Goal: Transaction & Acquisition: Book appointment/travel/reservation

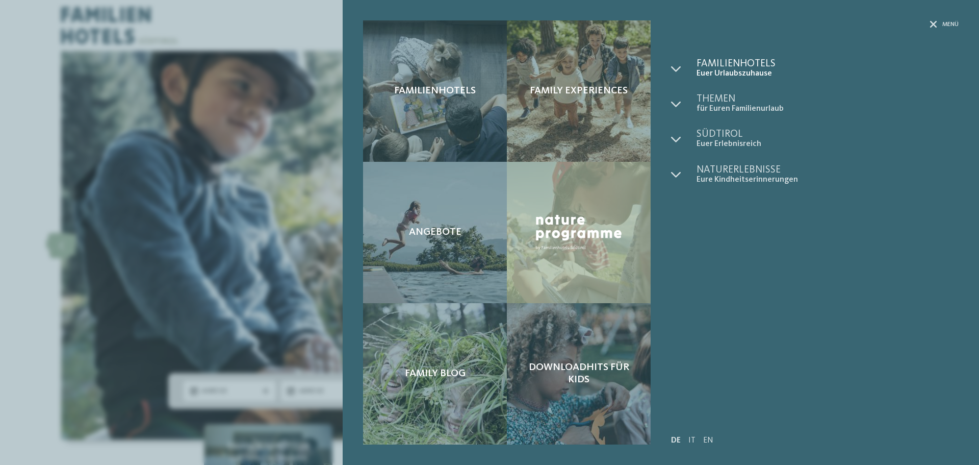
click at [720, 72] on span "Euer Urlaubszuhause" at bounding box center [827, 74] width 262 height 10
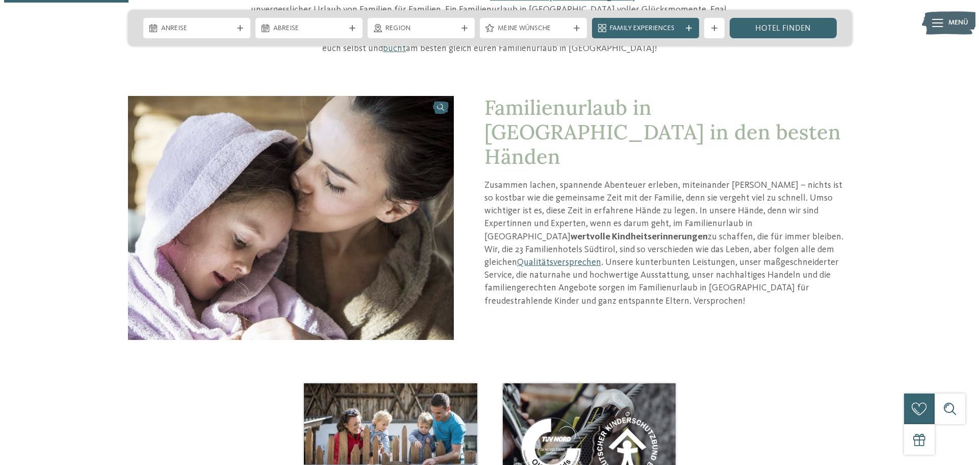
scroll to position [357, 0]
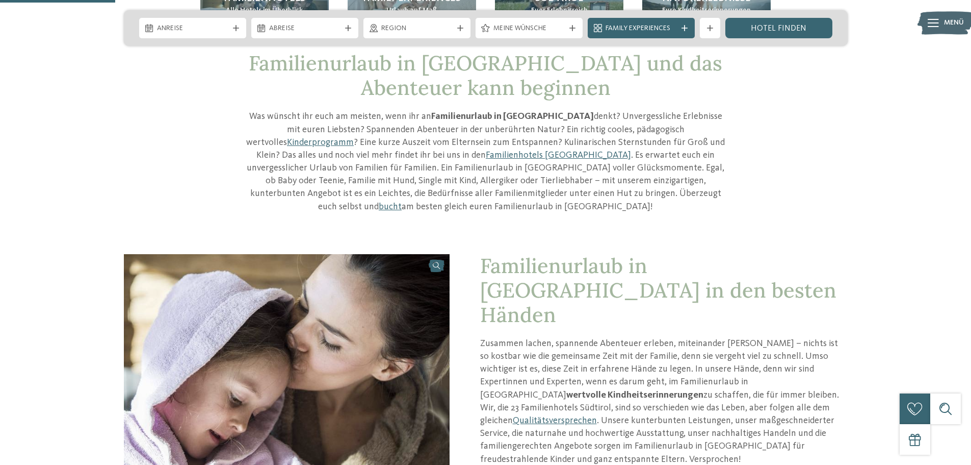
click at [949, 31] on div "Menü" at bounding box center [954, 22] width 20 height 25
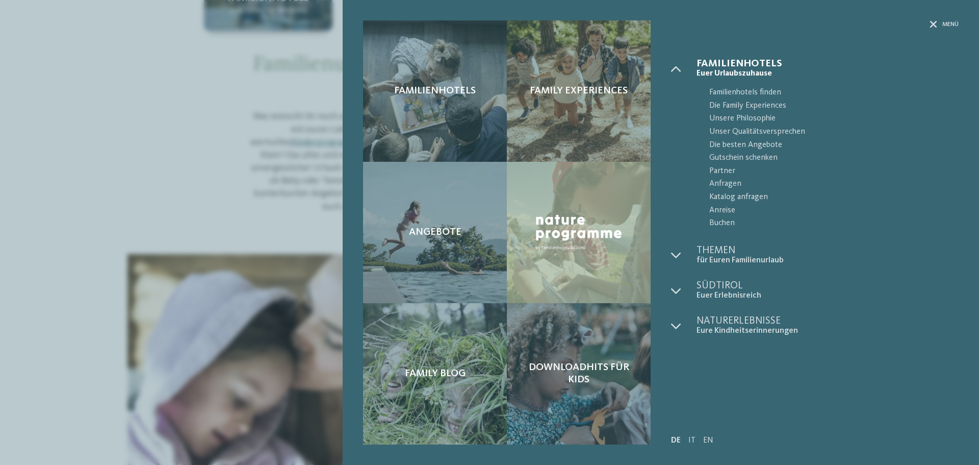
drag, startPoint x: 717, startPoint y: 92, endPoint x: 679, endPoint y: 105, distance: 39.8
click at [717, 92] on span "Familienhotels finden" at bounding box center [833, 92] width 249 height 13
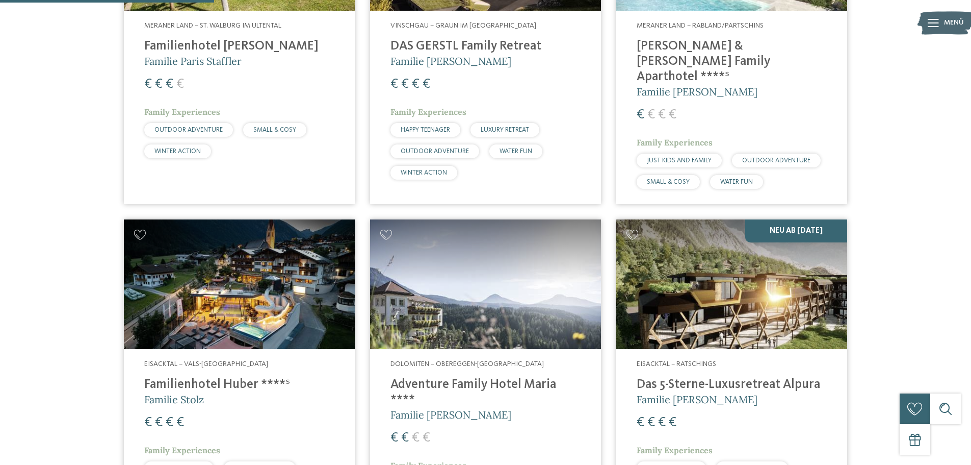
scroll to position [867, 0]
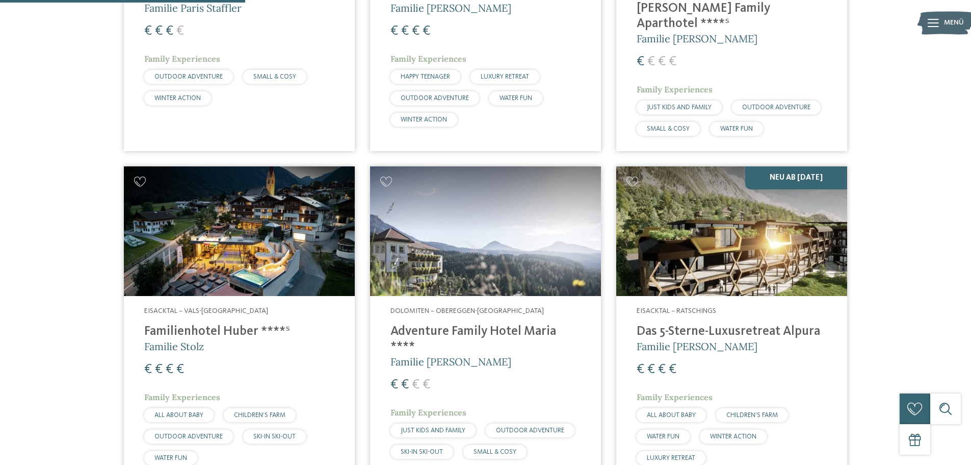
click at [694, 324] on h4 "Das 5-Sterne-Luxusretreat Alpura" at bounding box center [732, 331] width 190 height 15
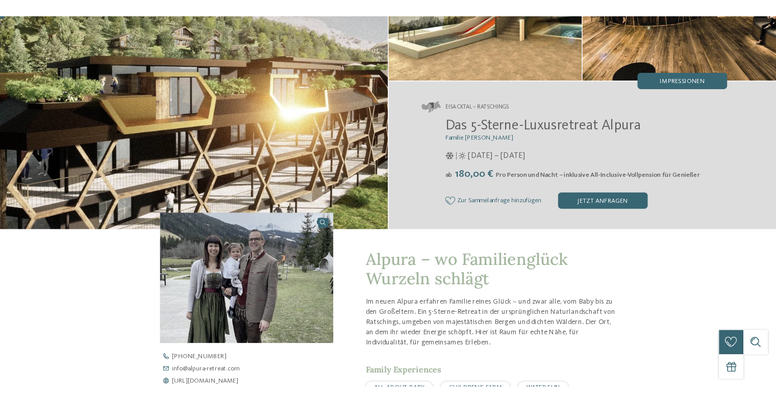
scroll to position [153, 0]
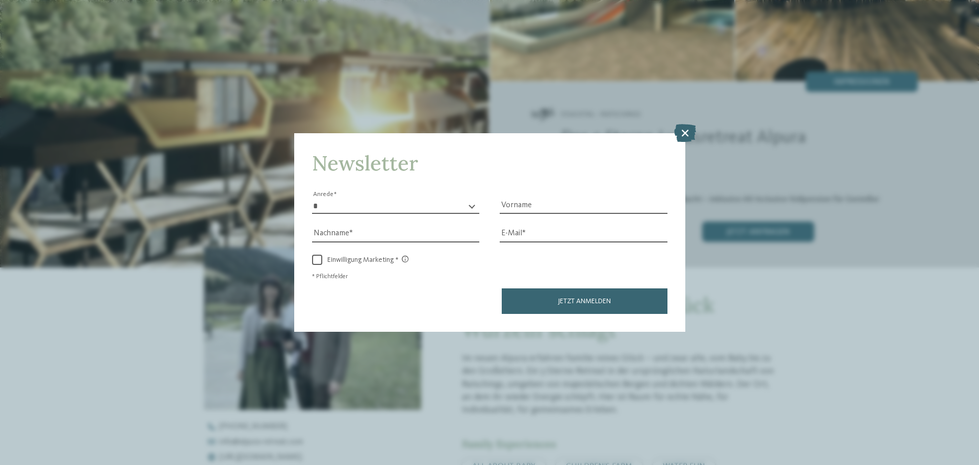
click at [683, 127] on icon at bounding box center [685, 133] width 22 height 18
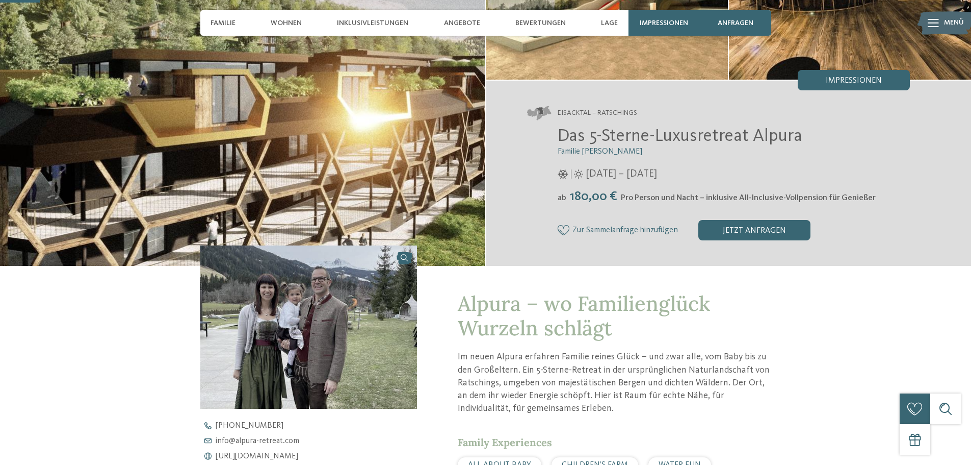
click at [770, 138] on span "Das 5-Sterne-Luxusretreat Alpura" at bounding box center [680, 136] width 245 height 18
copy span "Alpura"
click at [605, 113] on span "Eisacktal – Ratschings" at bounding box center [598, 113] width 80 height 10
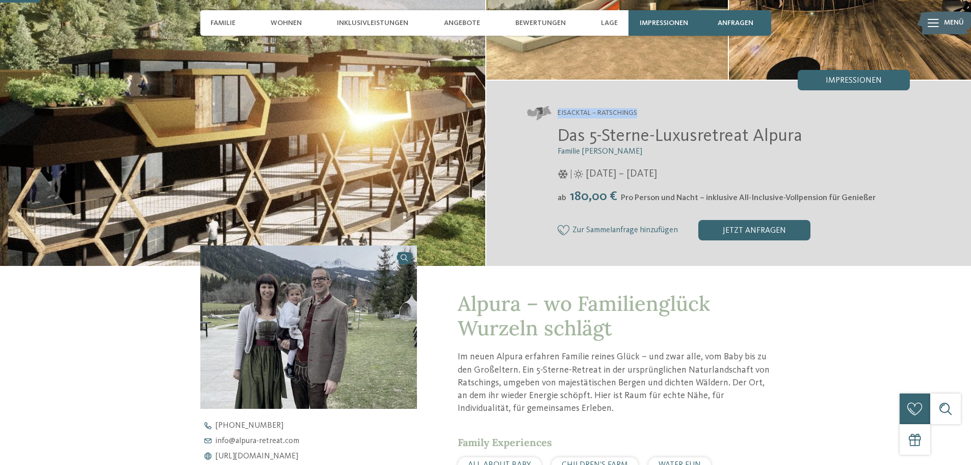
click at [605, 113] on span "Eisacktal – Ratschings" at bounding box center [598, 113] width 80 height 10
copy div "Eisacktal – Ratschings"
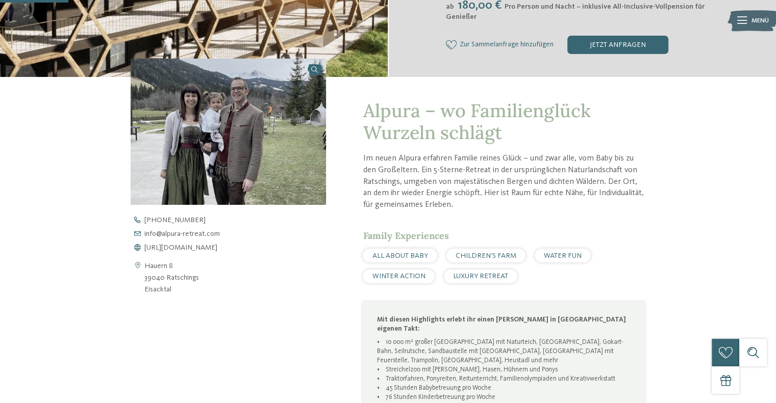
scroll to position [306, 0]
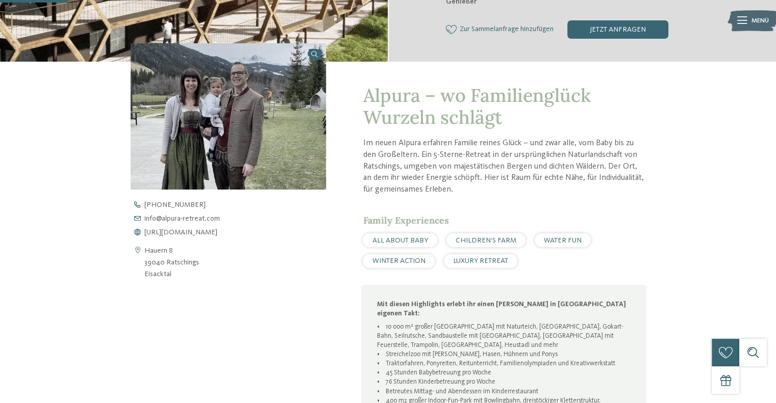
click at [386, 238] on span "ALL ABOUT BABY" at bounding box center [400, 240] width 56 height 7
copy div "ALL ABOUT BABY"
click at [475, 242] on span "CHILDREN’S FARM" at bounding box center [485, 240] width 61 height 7
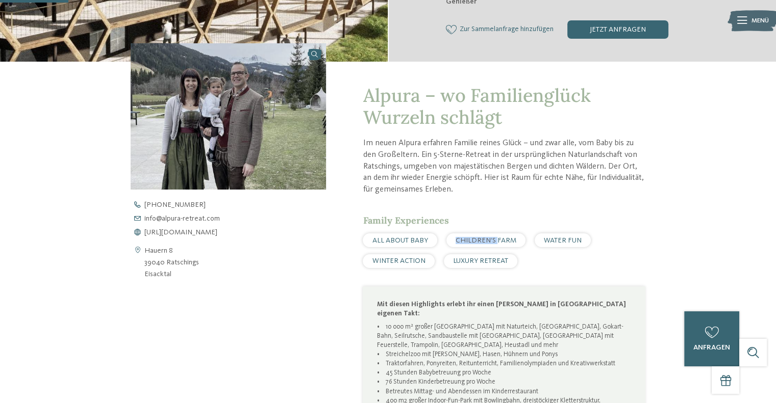
click at [475, 242] on span "CHILDREN’S FARM" at bounding box center [485, 240] width 61 height 7
copy div "CHILDREN’S FARM"
click at [558, 239] on span "WATER FUN" at bounding box center [563, 240] width 38 height 7
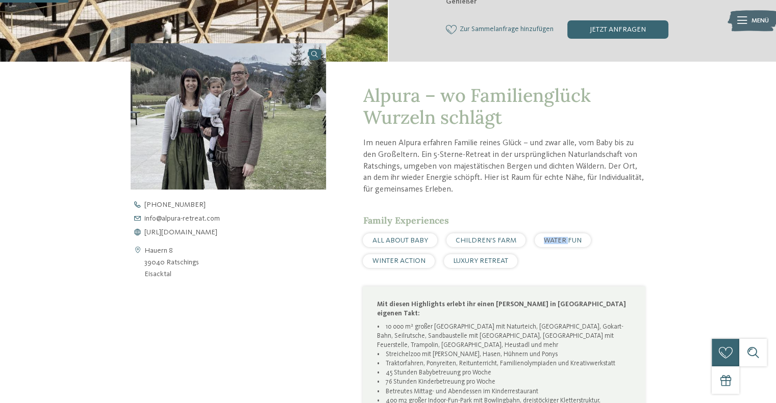
click at [558, 239] on span "WATER FUN" at bounding box center [563, 240] width 38 height 7
copy div "WATER FUN"
click at [394, 264] on span "WINTER ACTION" at bounding box center [398, 260] width 53 height 7
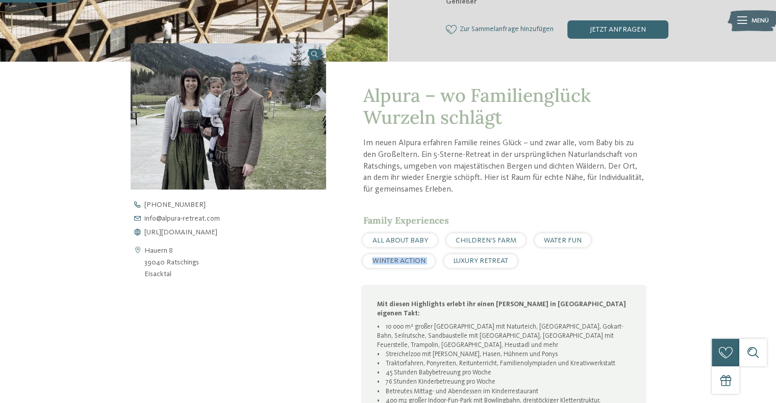
click at [394, 264] on span "WINTER ACTION" at bounding box center [398, 260] width 53 height 7
copy div "WINTER ACTION"
click at [467, 261] on span "LUXURY RETREAT" at bounding box center [480, 260] width 55 height 7
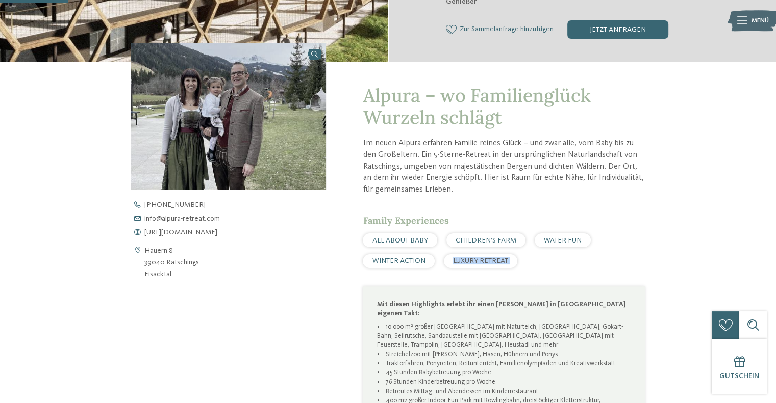
copy div "LUXURY RETREAT"
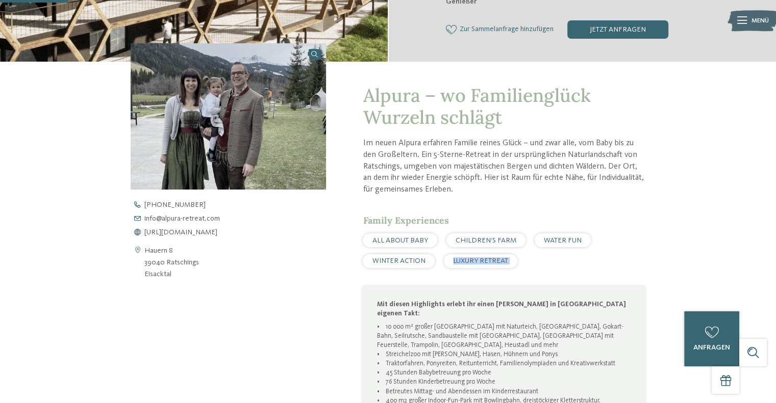
click at [318, 205] on link "+39 0472 659 158" at bounding box center [236, 204] width 211 height 7
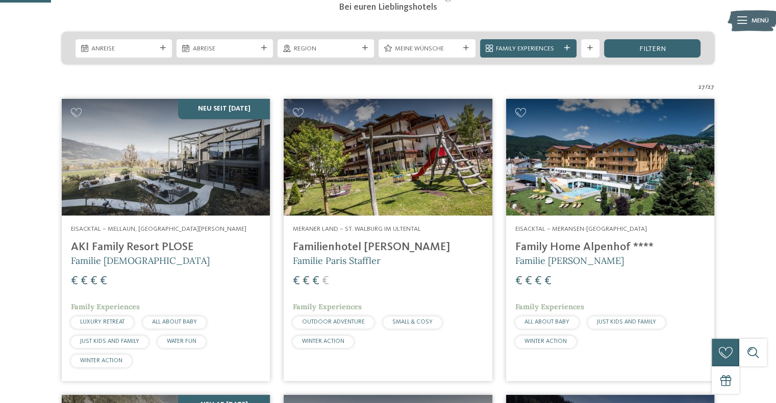
scroll to position [1449, 0]
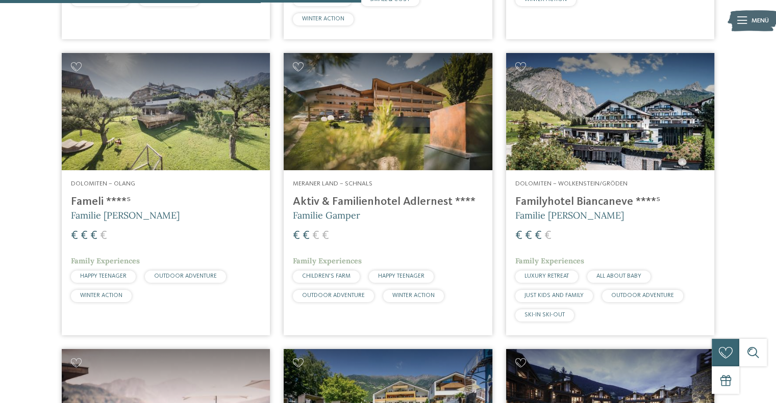
click at [96, 200] on h4 "Fameli ****ˢ" at bounding box center [166, 202] width 190 height 14
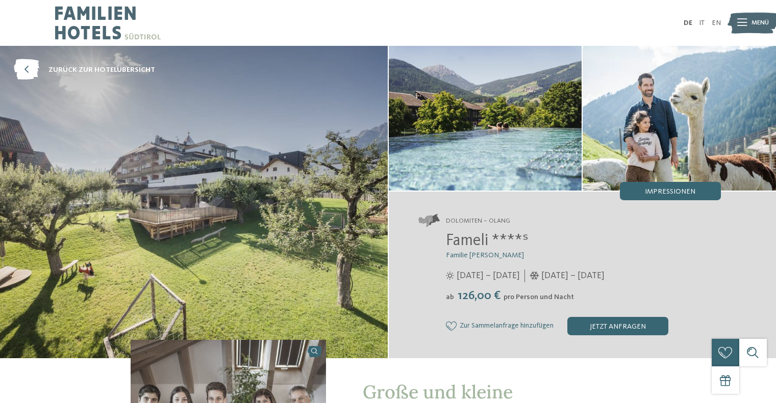
click at [469, 242] on span "Fameli ****ˢ" at bounding box center [487, 241] width 83 height 16
click at [480, 221] on span "Dolomiten – Olang" at bounding box center [478, 221] width 64 height 9
copy div "Dolomiten – Olang"
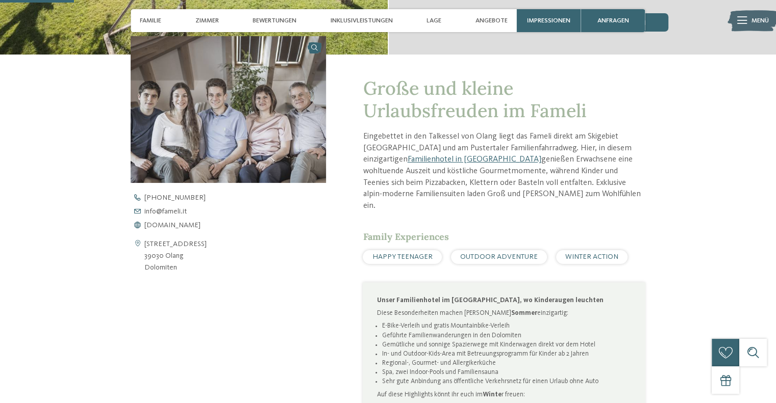
scroll to position [306, 0]
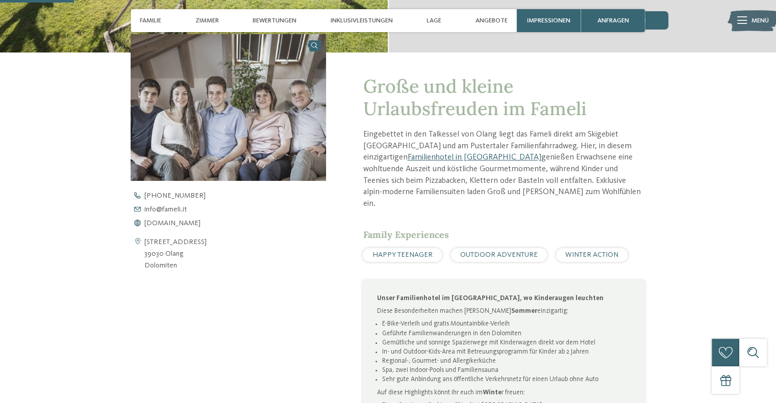
click at [400, 251] on span "HAPPY TEENAGER" at bounding box center [402, 254] width 60 height 7
copy div "HAPPY TEENAGER"
click at [478, 251] on span "OUTDOOR ADVENTURE" at bounding box center [499, 254] width 78 height 7
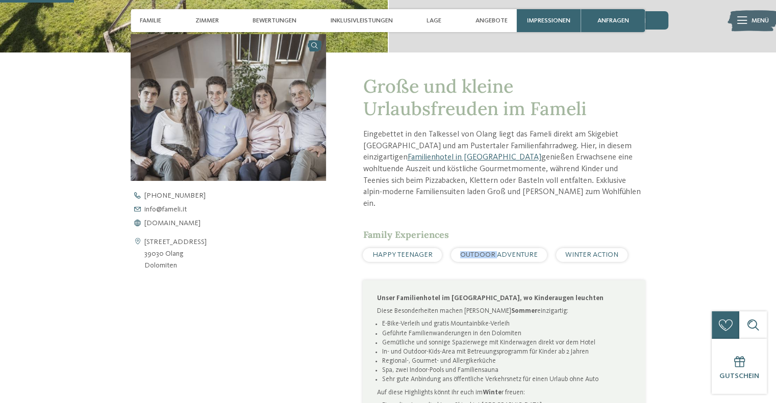
click at [478, 251] on span "OUTDOOR ADVENTURE" at bounding box center [499, 254] width 78 height 7
copy div "OUTDOOR ADVENTURE"
click at [578, 251] on span "WINTER ACTION" at bounding box center [591, 254] width 53 height 7
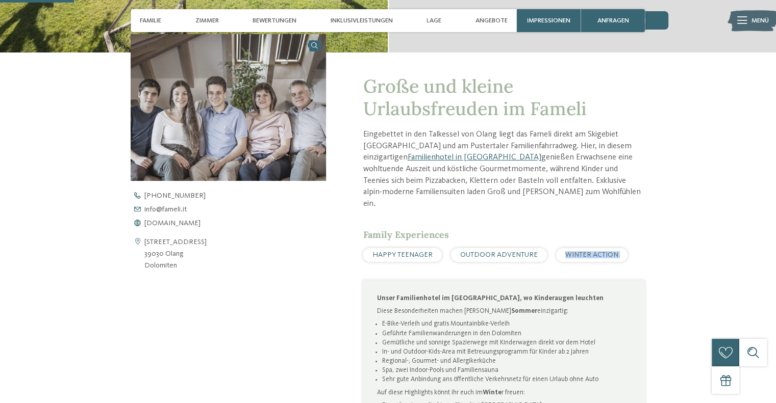
click at [578, 251] on span "WINTER ACTION" at bounding box center [591, 254] width 53 height 7
copy div "WINTER ACTION"
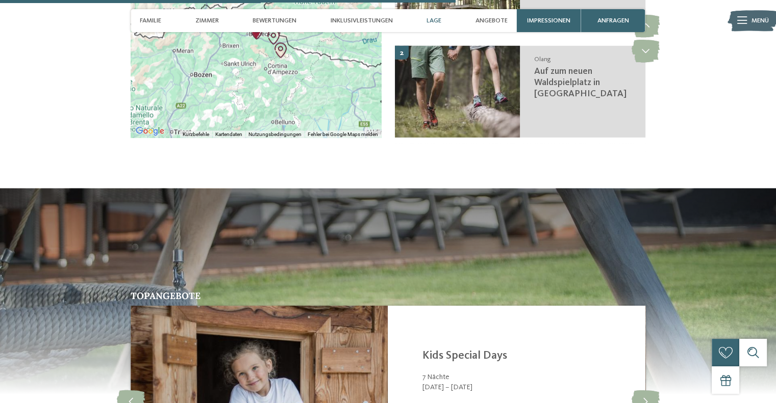
scroll to position [2040, 0]
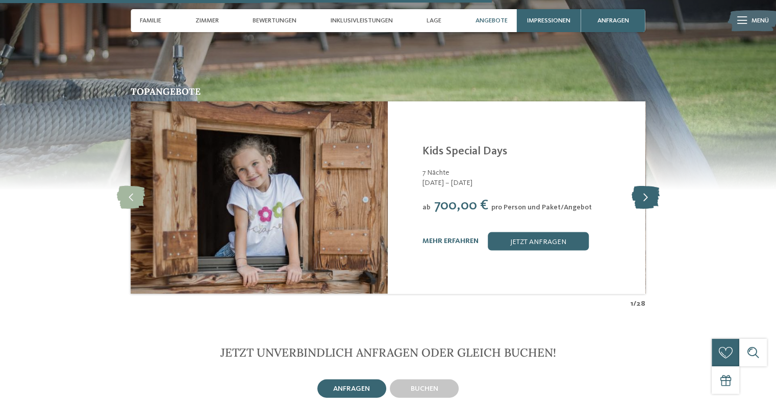
click at [653, 186] on icon at bounding box center [645, 197] width 28 height 23
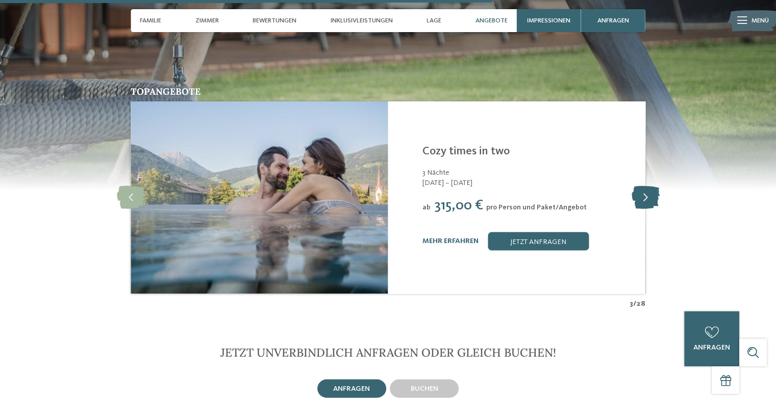
click at [653, 186] on icon at bounding box center [645, 197] width 28 height 23
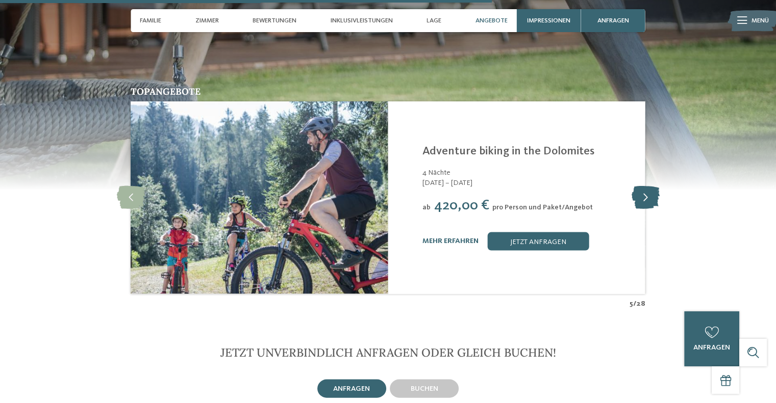
click at [653, 186] on icon at bounding box center [645, 197] width 28 height 23
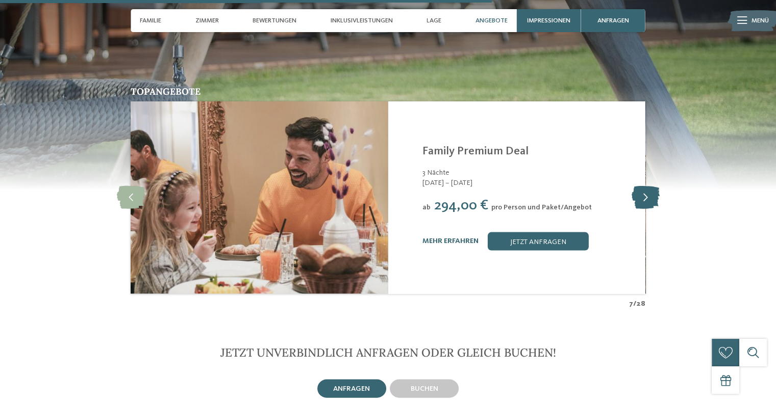
click at [653, 186] on icon at bounding box center [645, 197] width 28 height 23
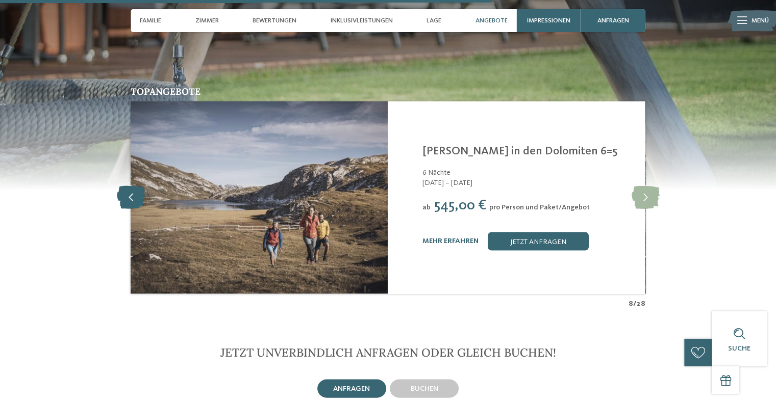
click at [133, 191] on icon at bounding box center [131, 197] width 28 height 23
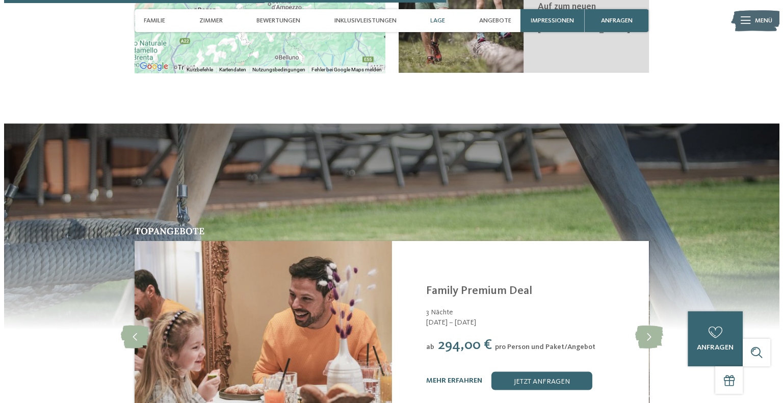
scroll to position [1989, 0]
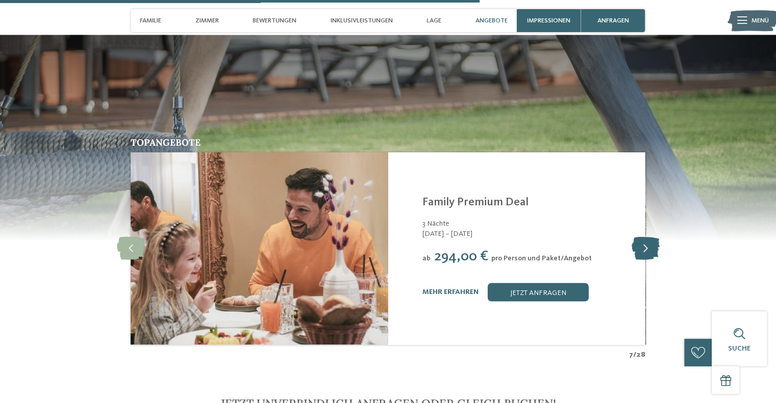
click at [641, 242] on icon at bounding box center [645, 248] width 28 height 23
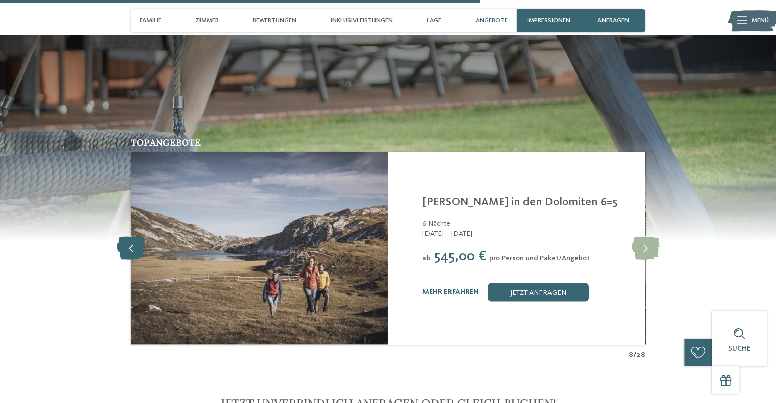
click at [120, 237] on icon at bounding box center [131, 248] width 28 height 23
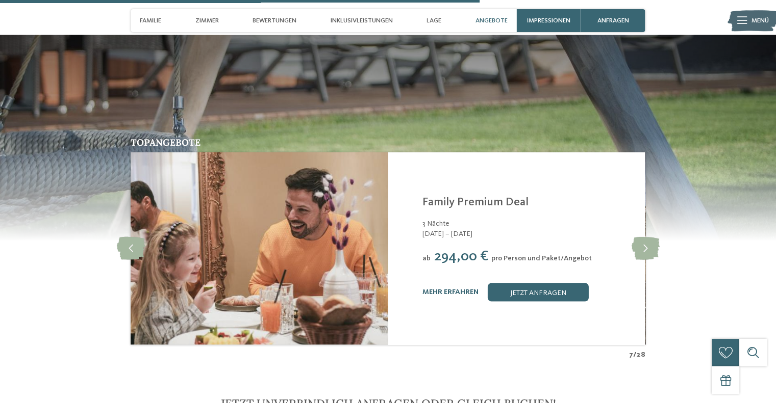
click at [506, 197] on link "Family Premium Deal" at bounding box center [475, 202] width 106 height 11
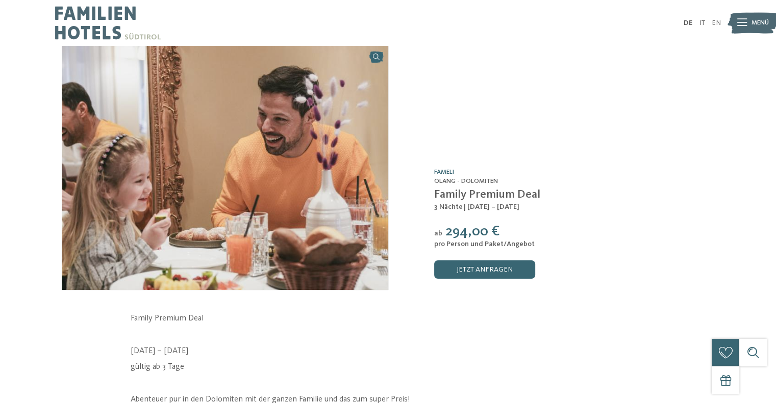
click at [288, 100] on img at bounding box center [225, 168] width 326 height 244
click at [73, 12] on img at bounding box center [108, 23] width 106 height 46
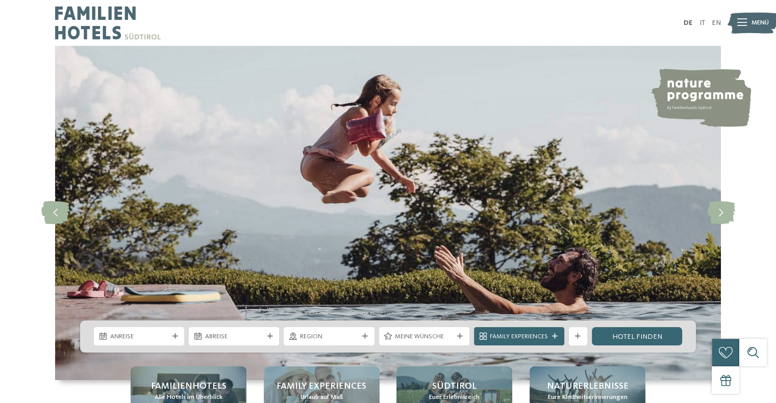
click at [96, 28] on img at bounding box center [108, 23] width 106 height 46
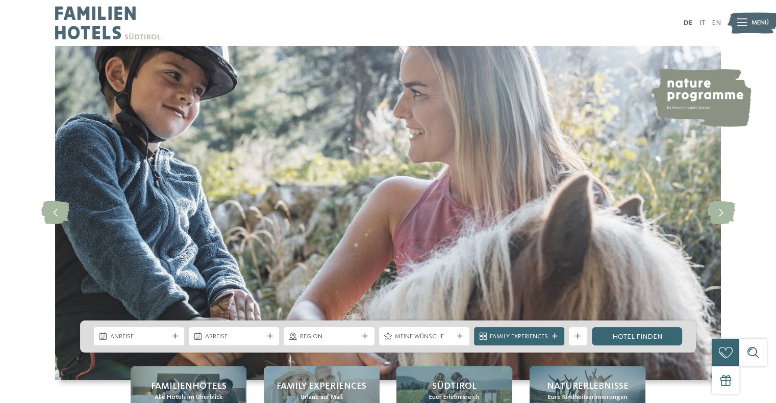
click at [751, 30] on div "Menü" at bounding box center [759, 23] width 17 height 23
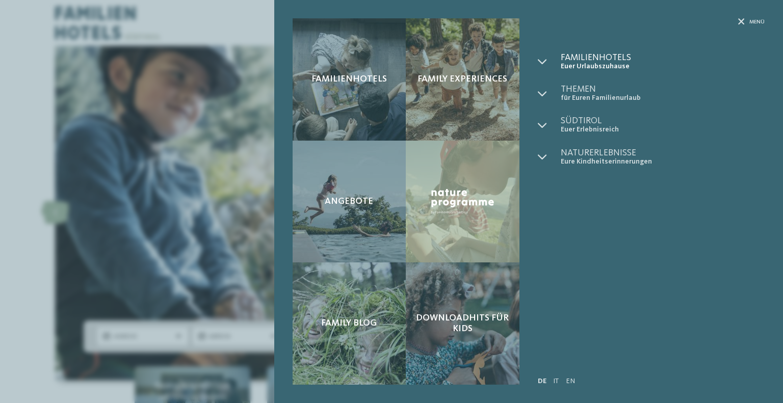
click at [583, 55] on span "Familienhotels" at bounding box center [663, 57] width 204 height 9
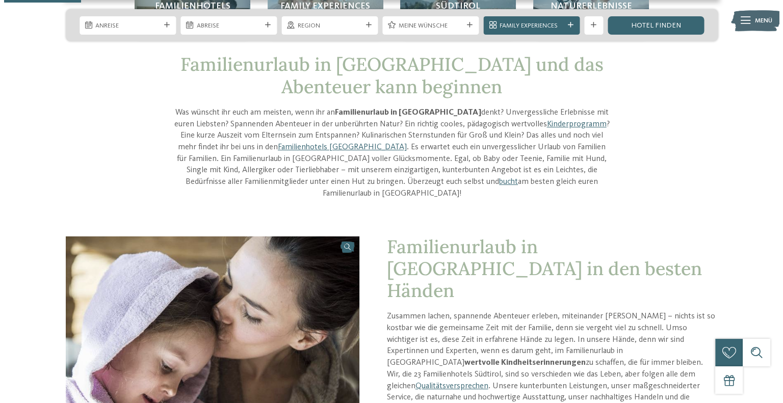
scroll to position [102, 0]
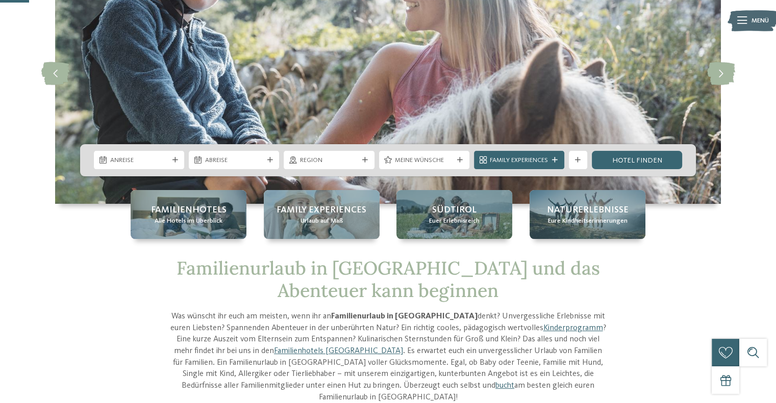
click at [744, 20] on icon at bounding box center [742, 20] width 10 height 7
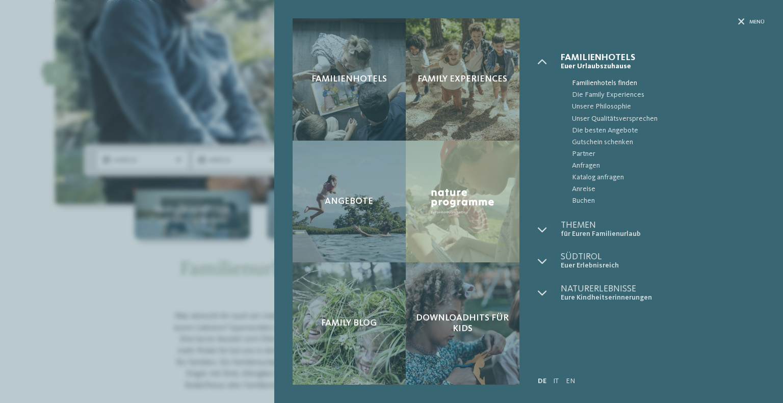
click at [605, 85] on span "Familienhotels finden" at bounding box center [668, 84] width 193 height 12
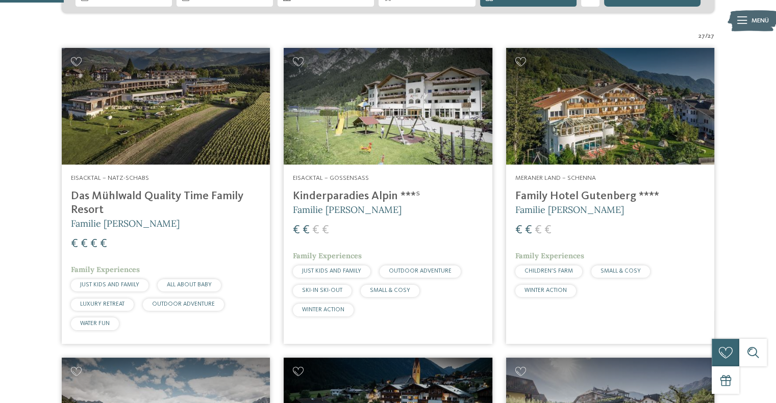
scroll to position [559, 0]
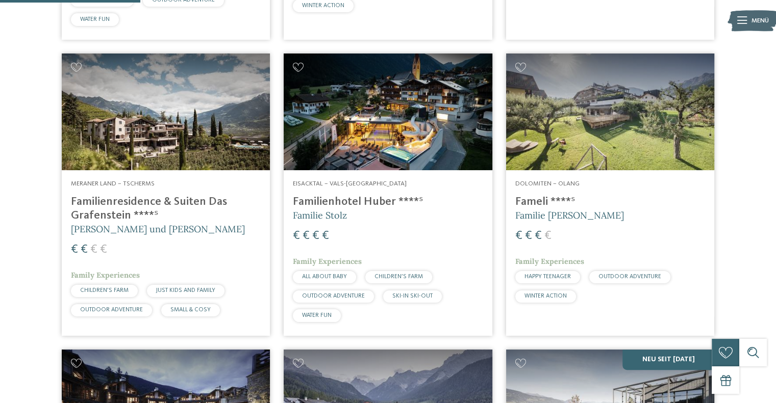
click at [527, 195] on h4 "Fameli ****ˢ" at bounding box center [610, 202] width 190 height 14
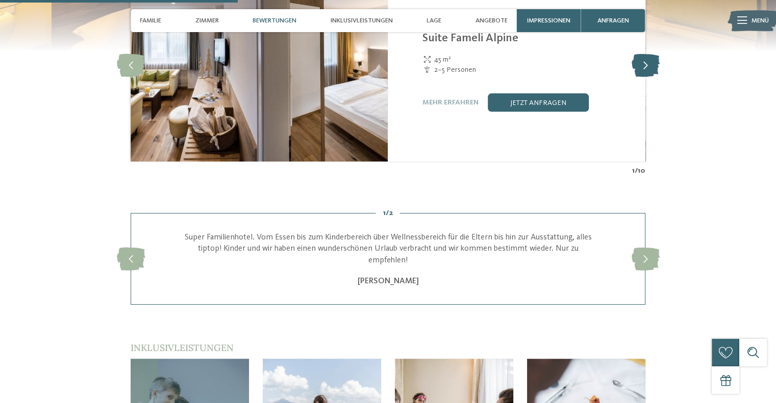
scroll to position [946, 0]
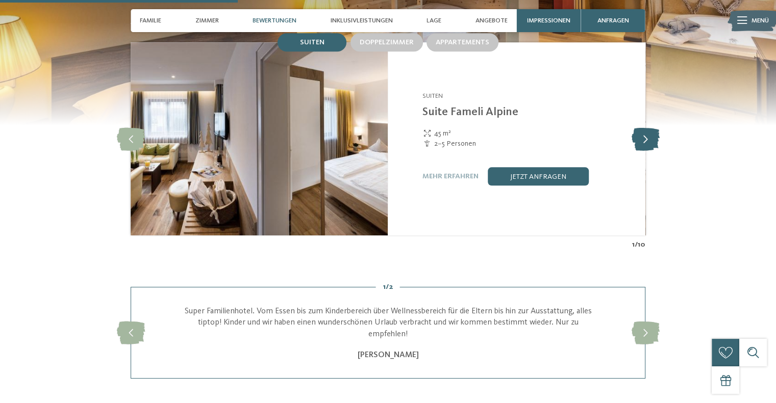
click at [656, 150] on icon at bounding box center [645, 138] width 28 height 23
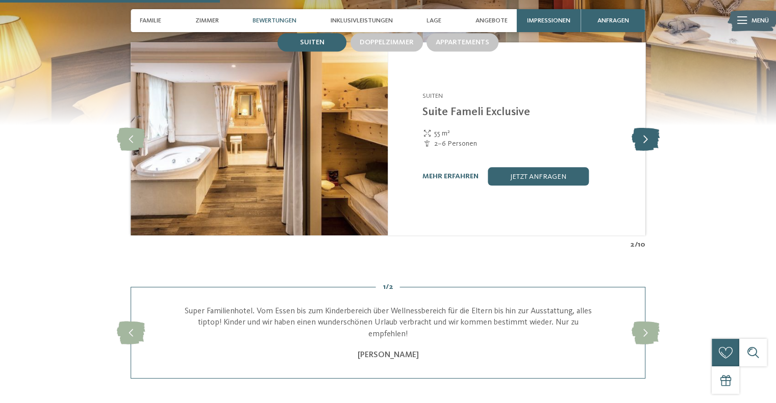
click at [644, 150] on icon at bounding box center [645, 138] width 28 height 23
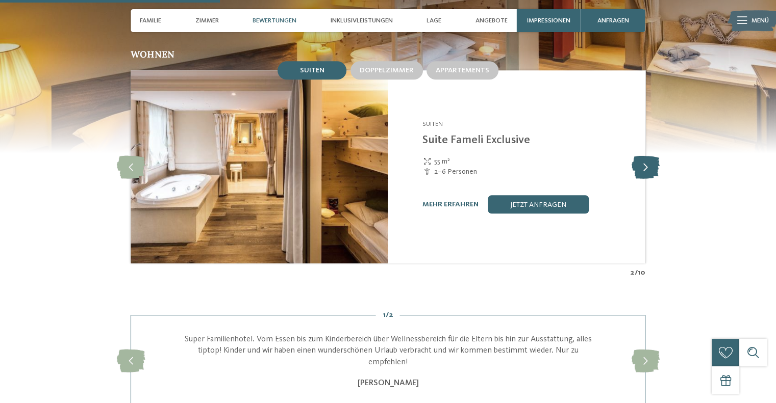
scroll to position [0, 0]
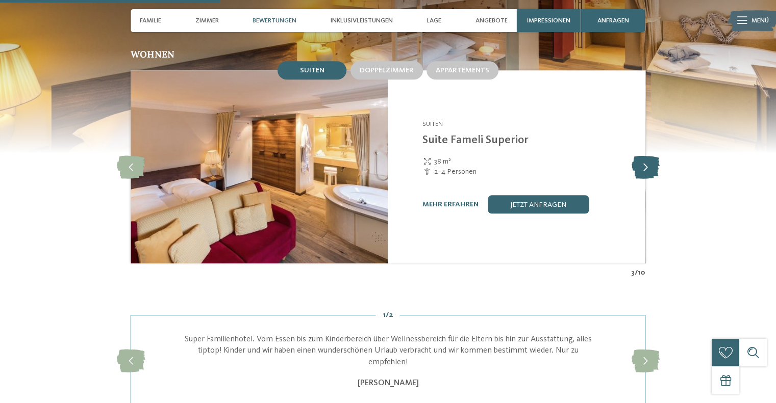
click at [644, 156] on icon at bounding box center [645, 167] width 28 height 23
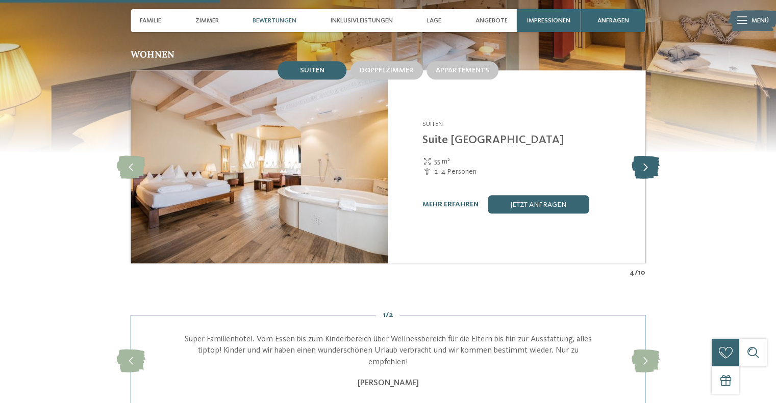
click at [644, 156] on icon at bounding box center [645, 167] width 28 height 23
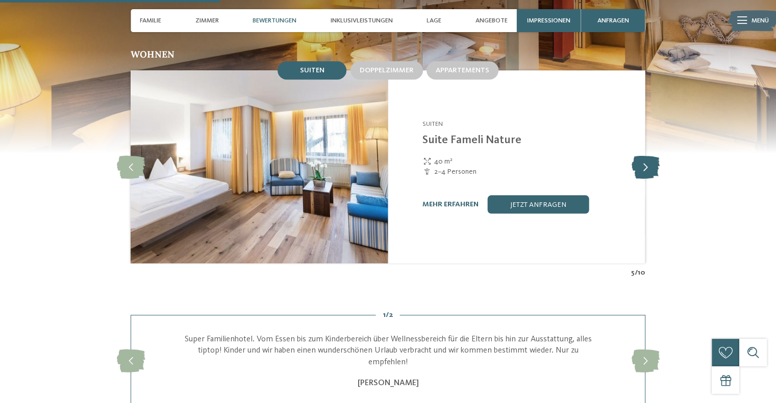
click at [644, 156] on icon at bounding box center [645, 167] width 28 height 23
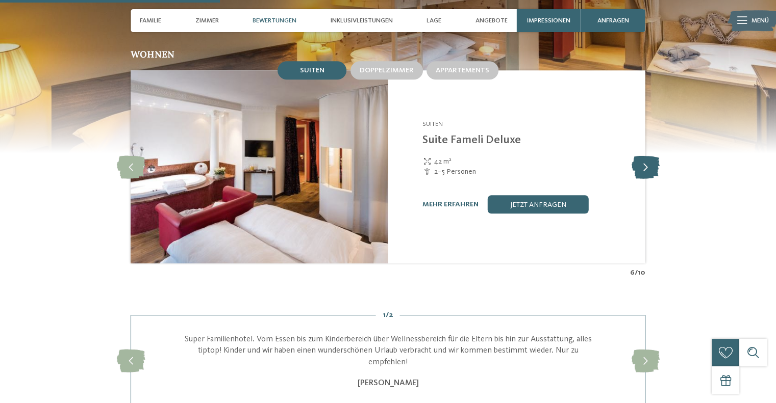
click at [644, 156] on icon at bounding box center [645, 167] width 28 height 23
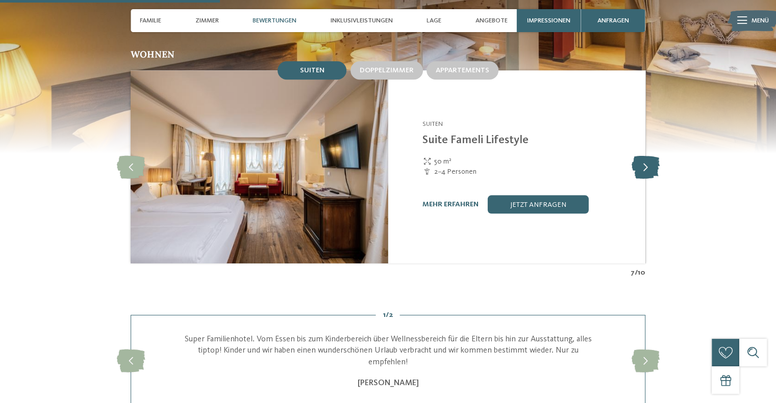
click at [644, 156] on icon at bounding box center [645, 167] width 28 height 23
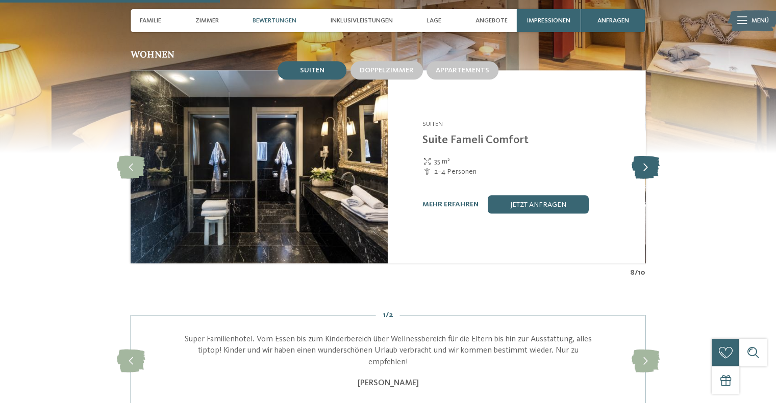
click at [644, 156] on icon at bounding box center [645, 167] width 28 height 23
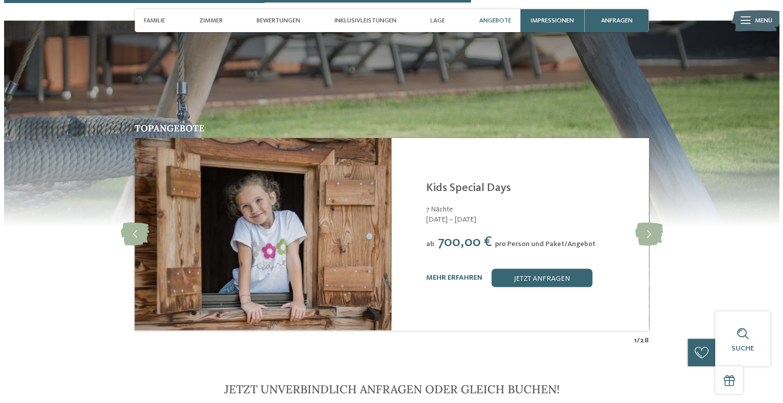
scroll to position [2091, 0]
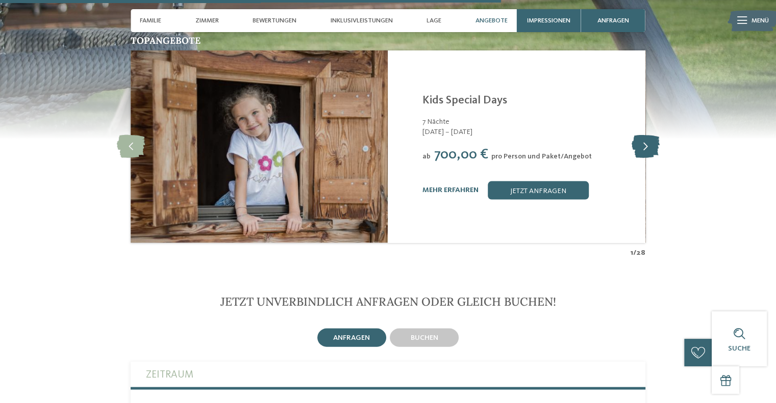
click at [653, 139] on icon at bounding box center [645, 146] width 28 height 23
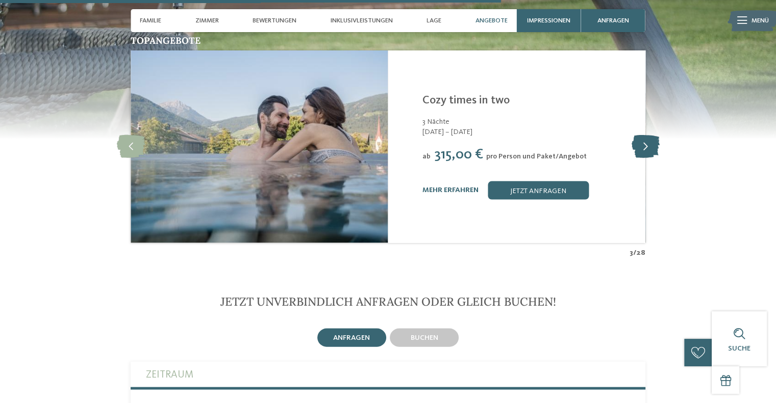
click at [653, 139] on icon at bounding box center [645, 146] width 28 height 23
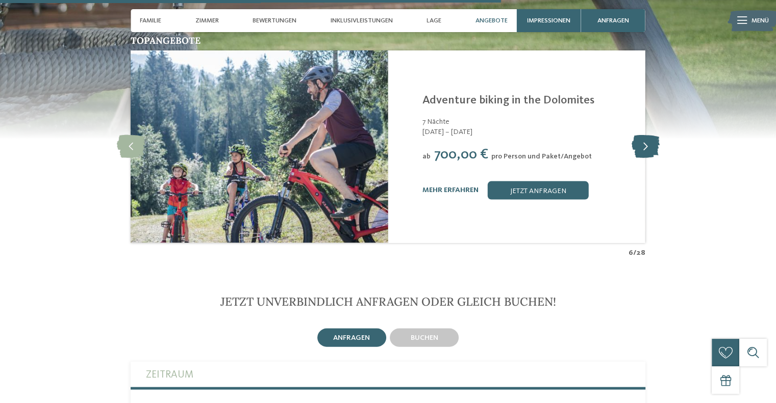
click at [653, 139] on icon at bounding box center [645, 146] width 28 height 23
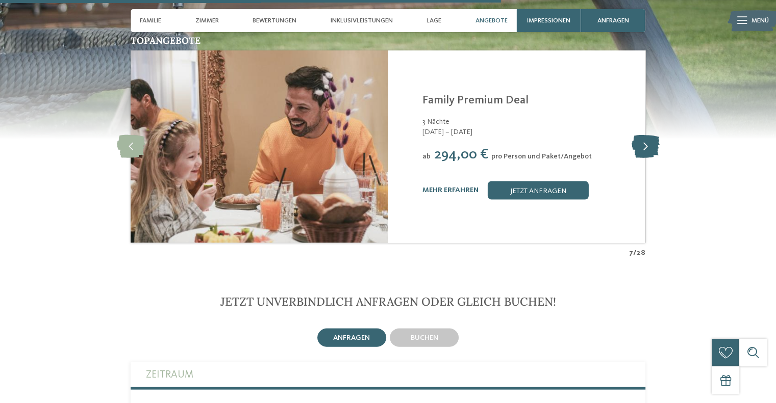
click at [653, 139] on icon at bounding box center [645, 146] width 28 height 23
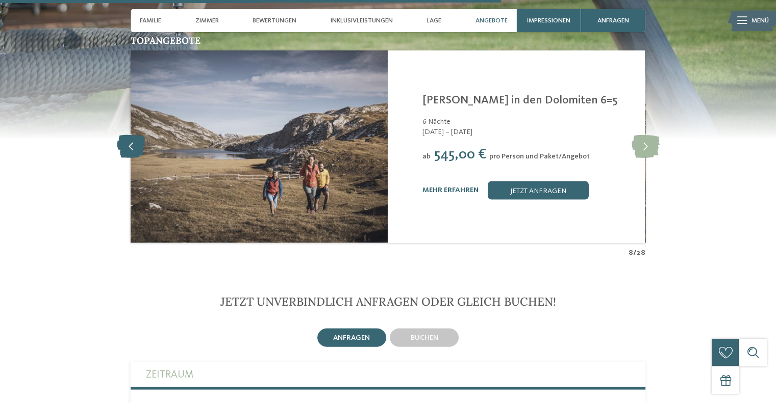
click at [143, 137] on icon at bounding box center [131, 146] width 28 height 23
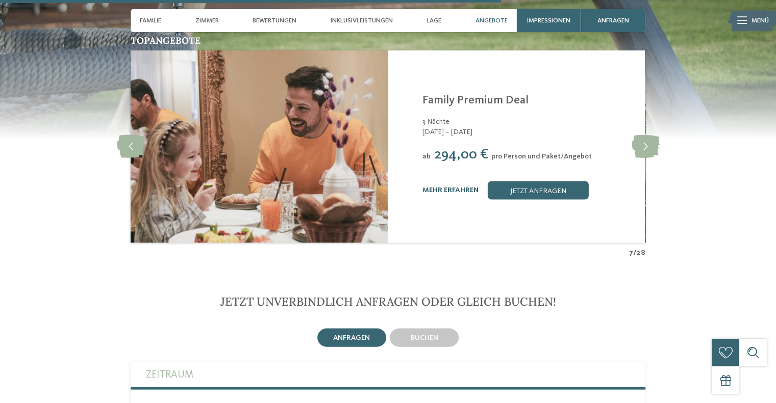
click at [459, 187] on link "mehr erfahren" at bounding box center [450, 190] width 56 height 7
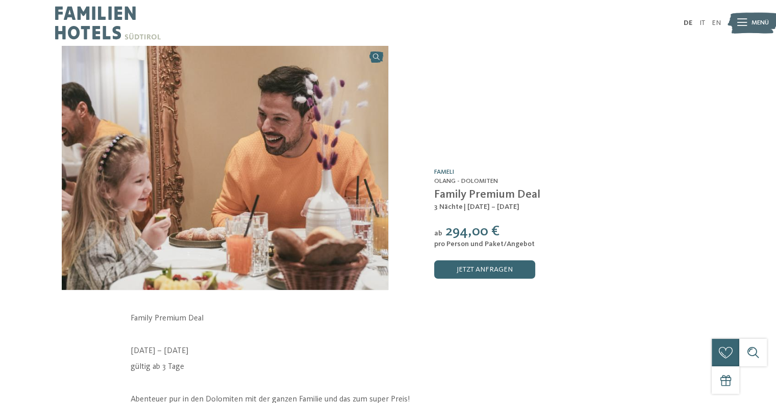
click at [489, 196] on span "Family Premium Deal" at bounding box center [487, 194] width 106 height 11
copy div "Family Premium Deal"
click at [451, 187] on div "Angebot /0 Fameli Olang - Dolomiten Family Premium Deal ab" at bounding box center [551, 168] width 326 height 244
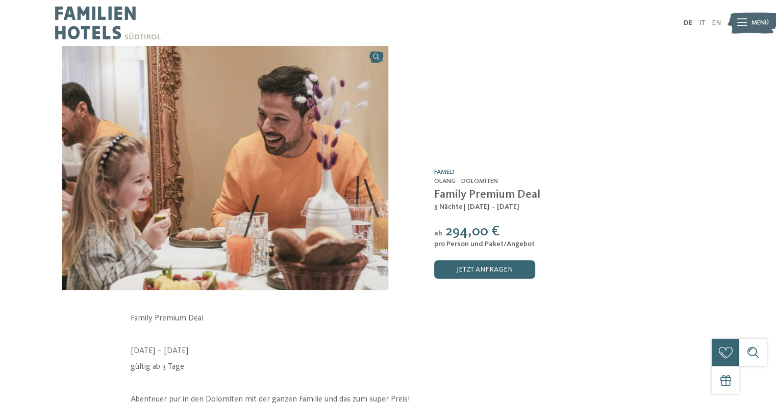
click at [459, 207] on span "3 Nächte" at bounding box center [448, 206] width 29 height 7
copy div "3 Nächte | 11.10. – 26.10.2025"
click at [489, 227] on span "294,00 €" at bounding box center [472, 232] width 54 height 14
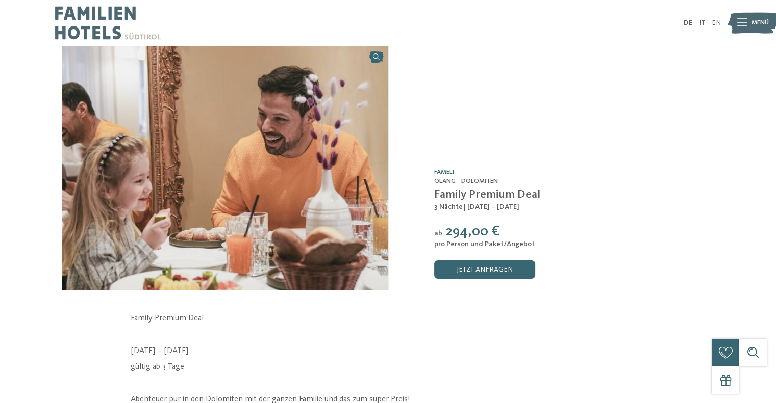
drag, startPoint x: 443, startPoint y: 230, endPoint x: 467, endPoint y: 238, distance: 25.2
click at [467, 238] on div "ab 294,00 €" at bounding box center [574, 232] width 280 height 16
copy span "294"
click at [509, 244] on span "pro Person und Paket/Angebot" at bounding box center [484, 244] width 100 height 7
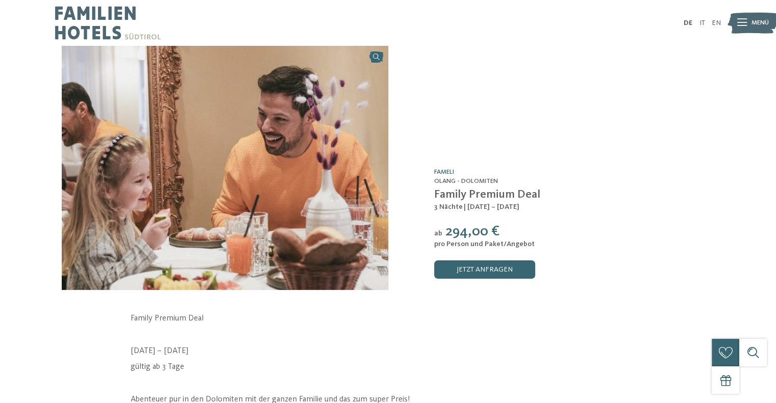
click at [509, 244] on span "pro Person und Paket/Angebot" at bounding box center [484, 244] width 100 height 7
copy div "pro Person und Paket/Angebot"
click at [608, 156] on div "Angebot /0 Fameli Olang - Dolomiten Family Premium Deal ab" at bounding box center [551, 168] width 326 height 244
